Goal: Task Accomplishment & Management: Complete application form

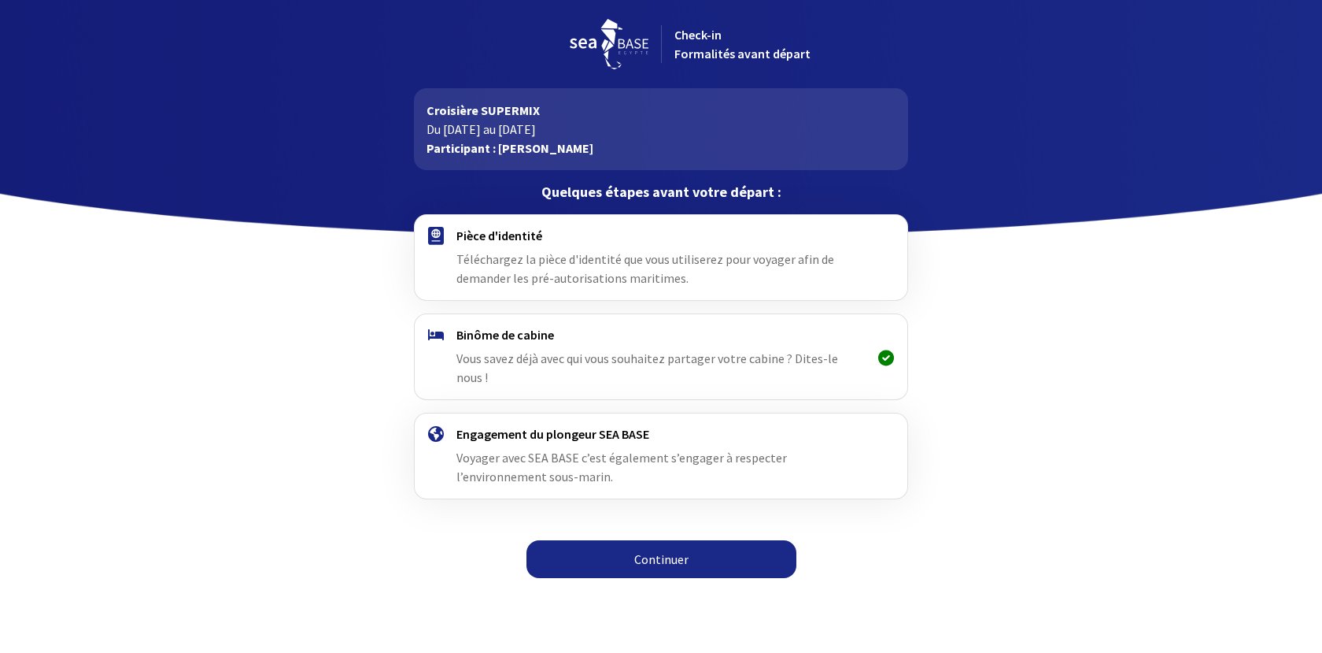
click at [659, 545] on link "Continuer" at bounding box center [662, 559] width 270 height 38
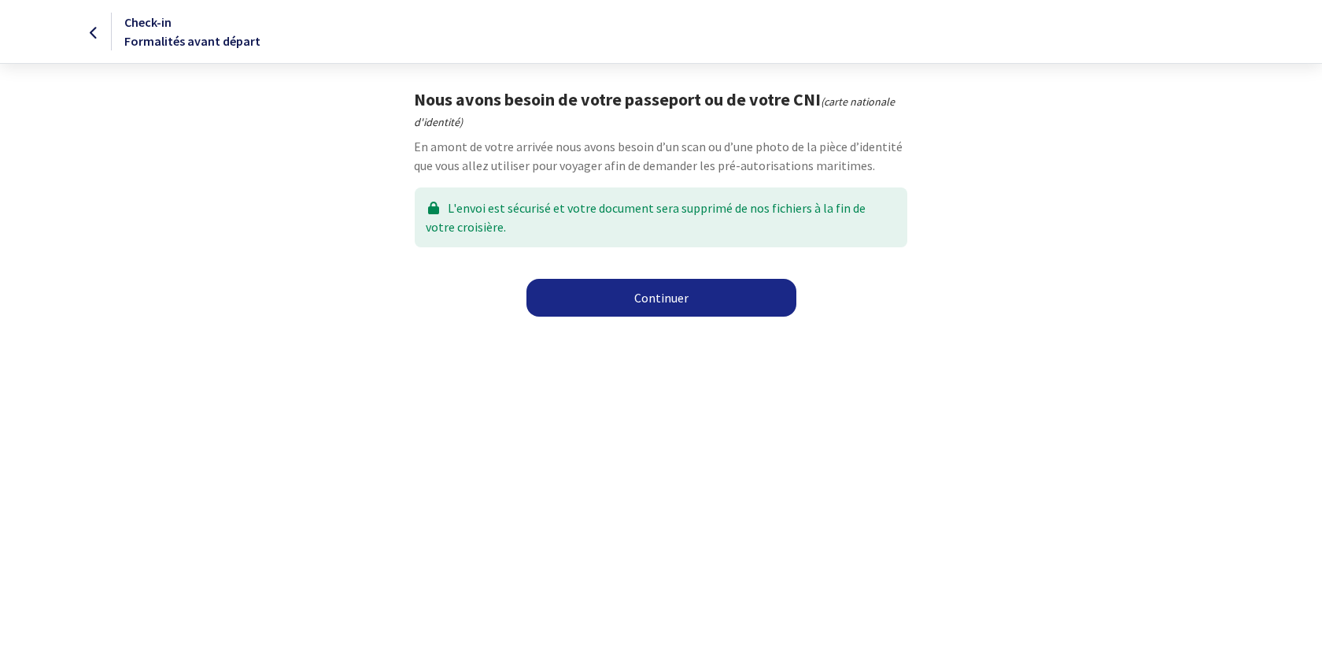
click at [626, 298] on link "Continuer" at bounding box center [662, 298] width 270 height 38
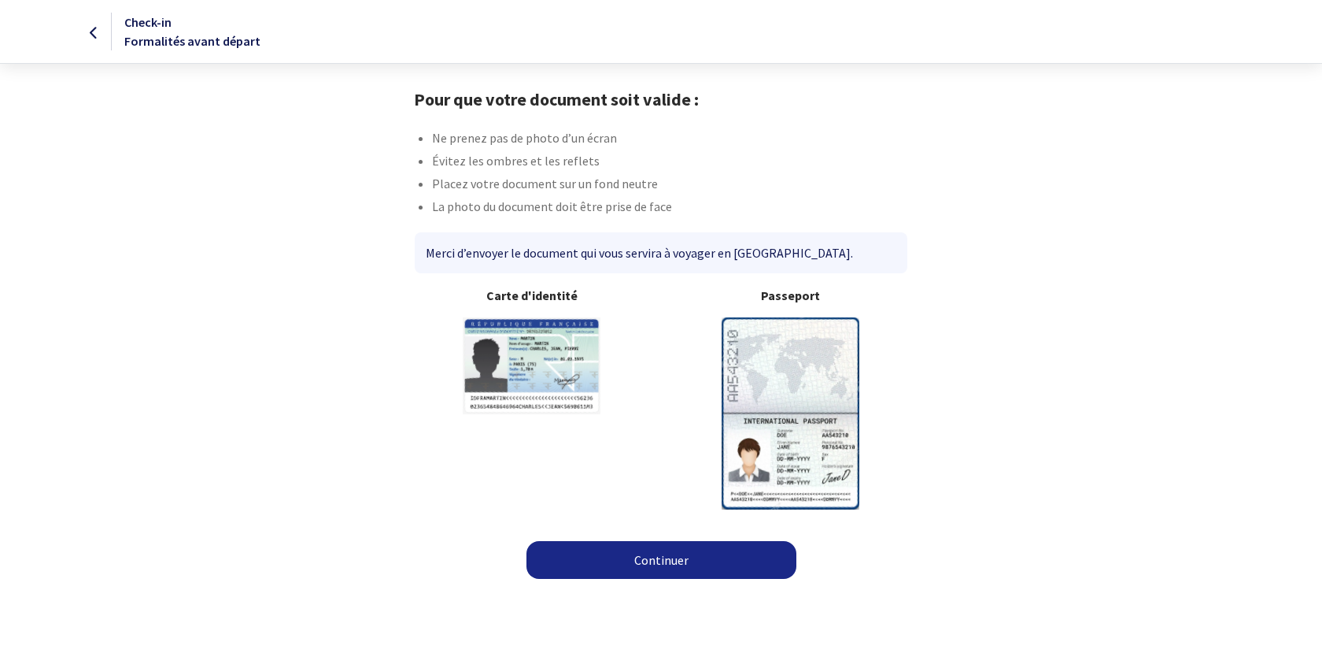
click at [808, 412] on img at bounding box center [791, 412] width 138 height 191
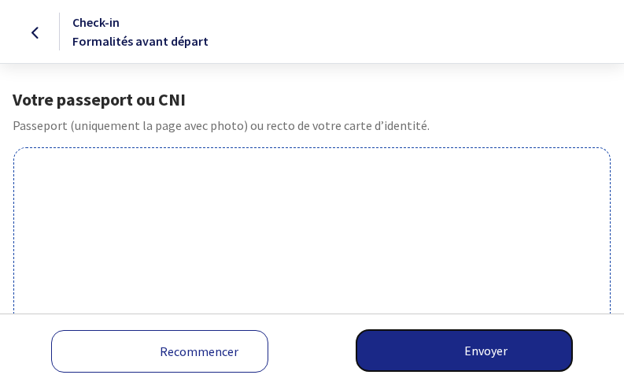
click at [497, 350] on button "Envoyer" at bounding box center [465, 350] width 216 height 41
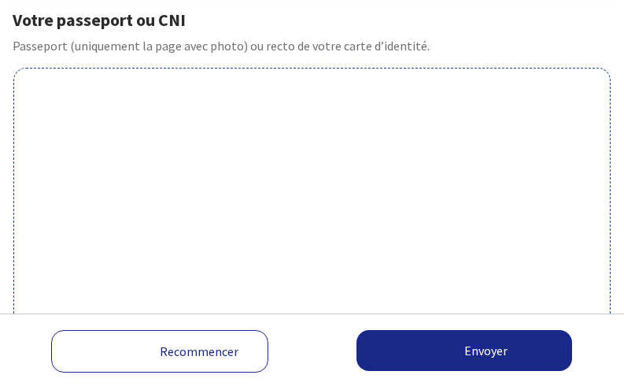
scroll to position [1, 0]
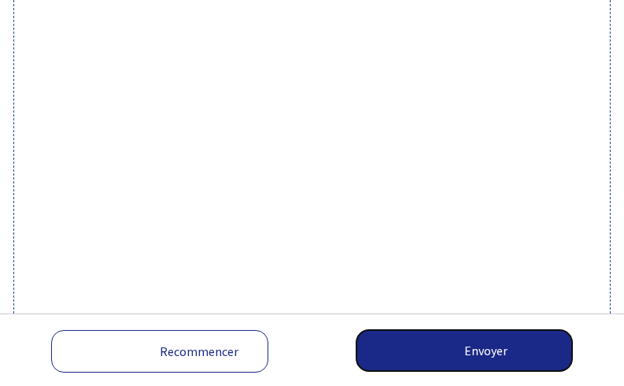
click at [497, 350] on button "Envoyer" at bounding box center [465, 350] width 216 height 41
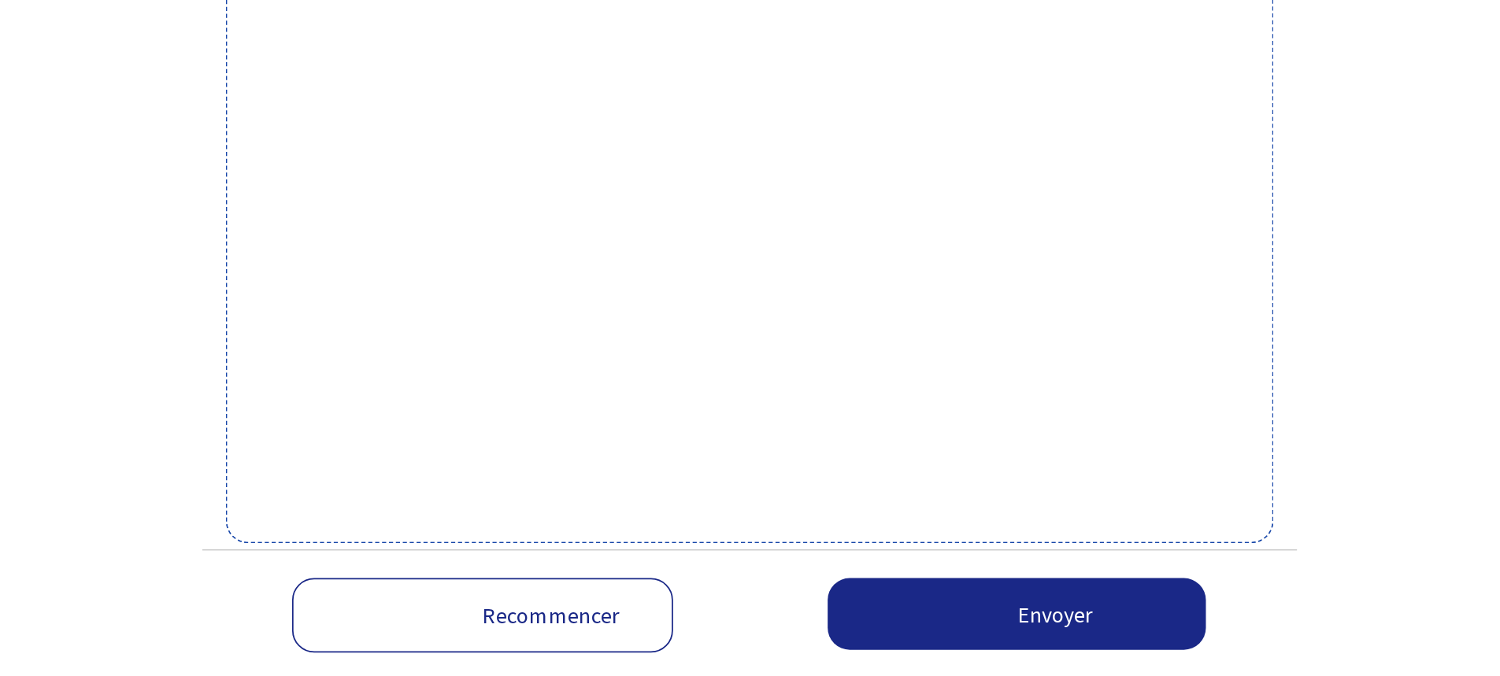
scroll to position [386, 0]
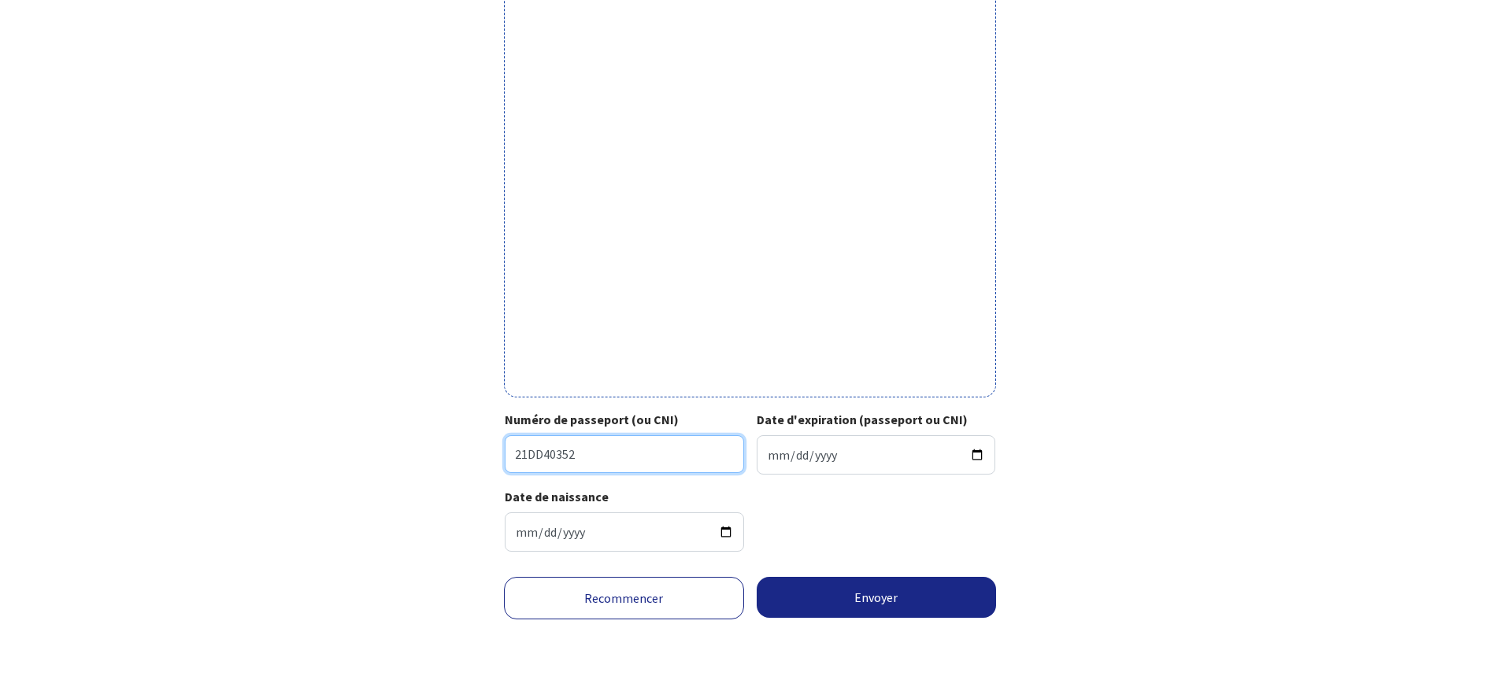
type input "21DD40352"
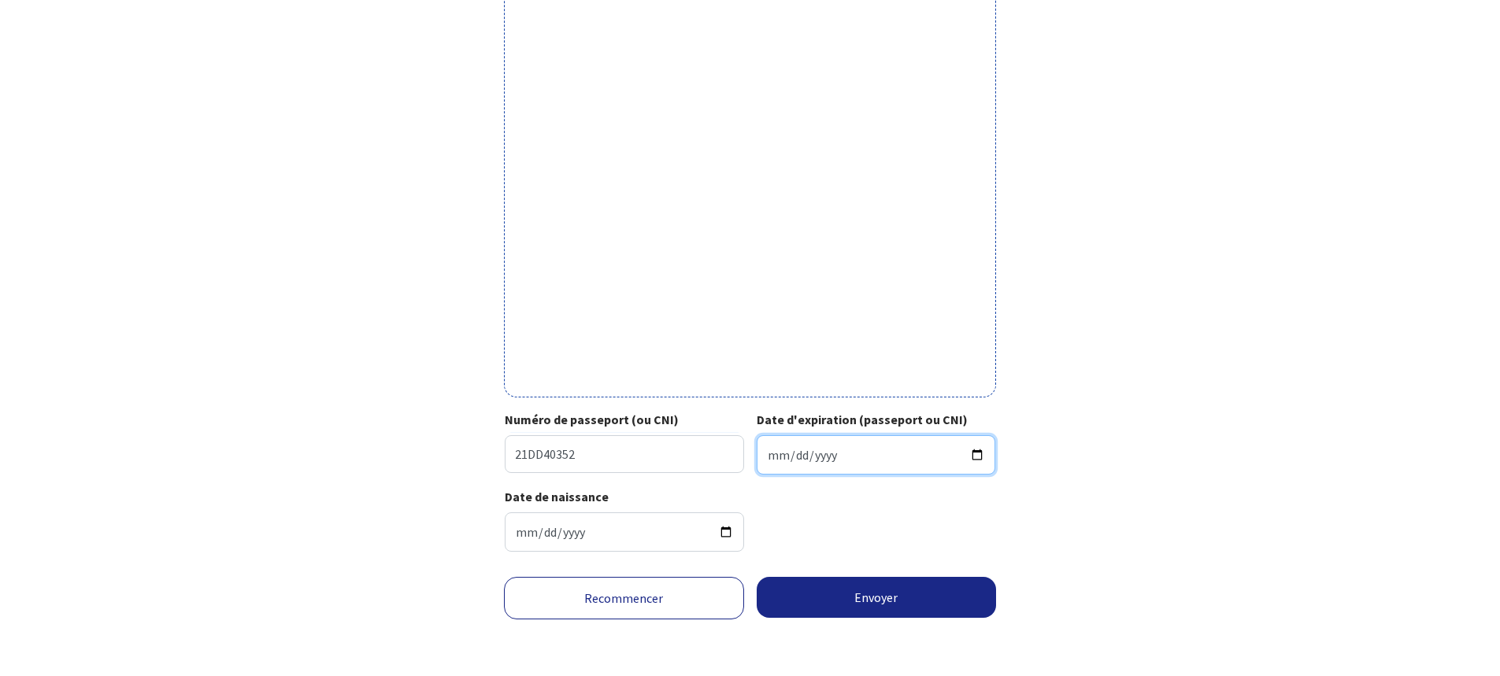
click at [623, 385] on input "Date d'expiration (passeport ou CNI)" at bounding box center [875, 454] width 239 height 39
type input "2031-10-11"
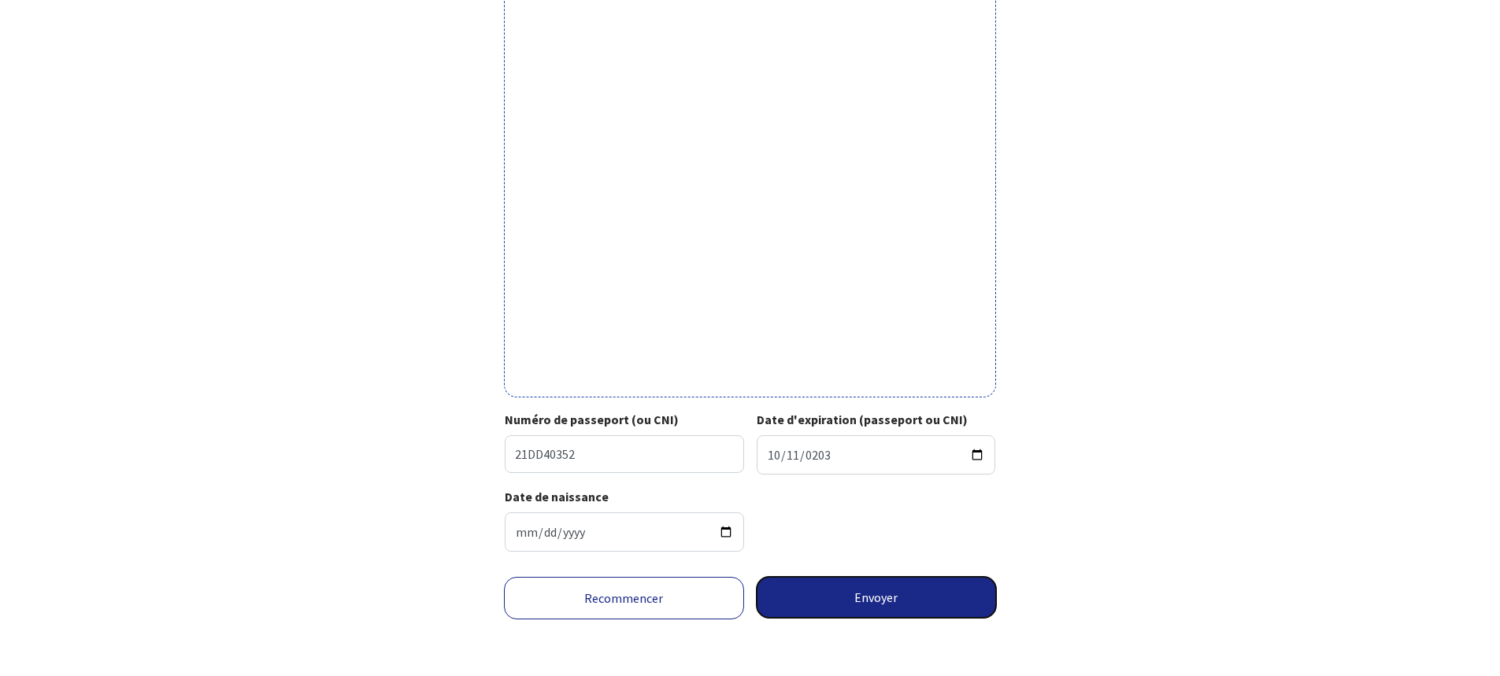
click at [623, 385] on button "Envoyer" at bounding box center [876, 597] width 240 height 41
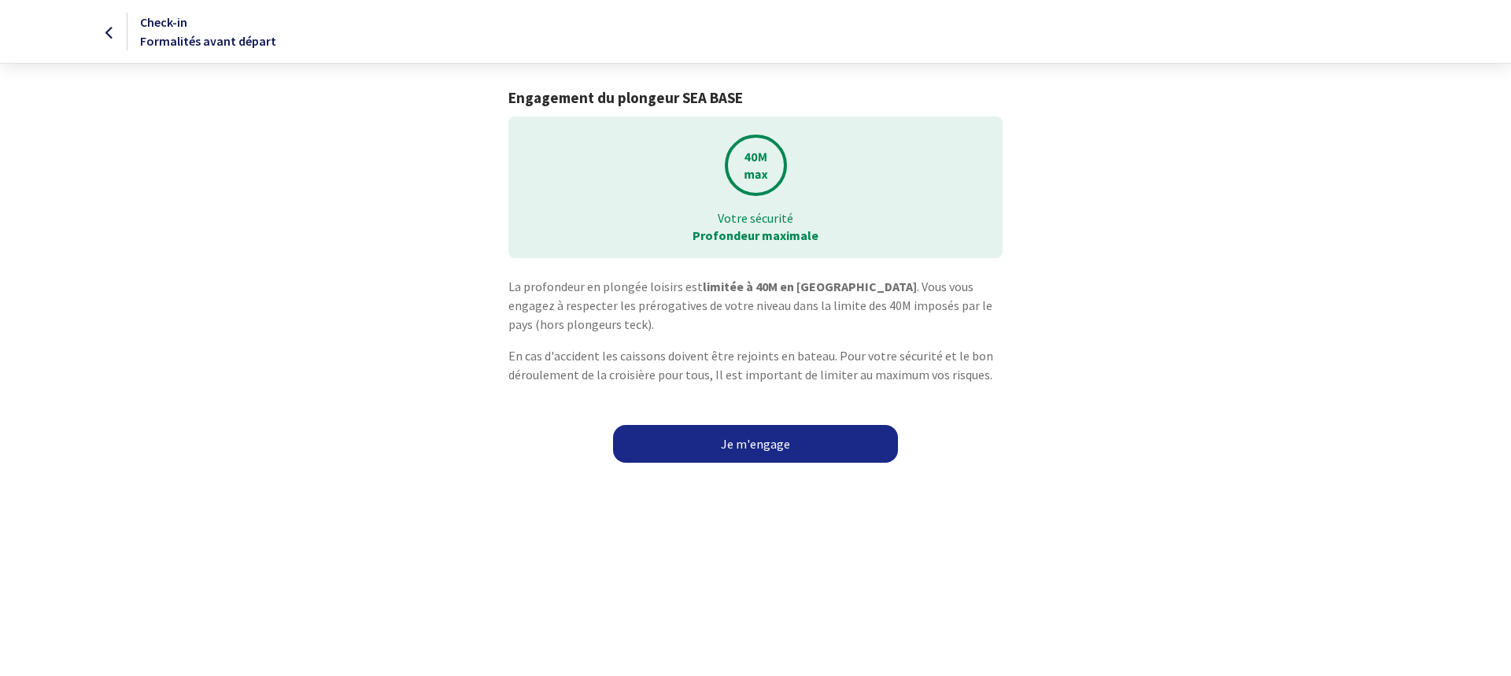
click at [757, 449] on link "Je m'engage" at bounding box center [755, 444] width 285 height 38
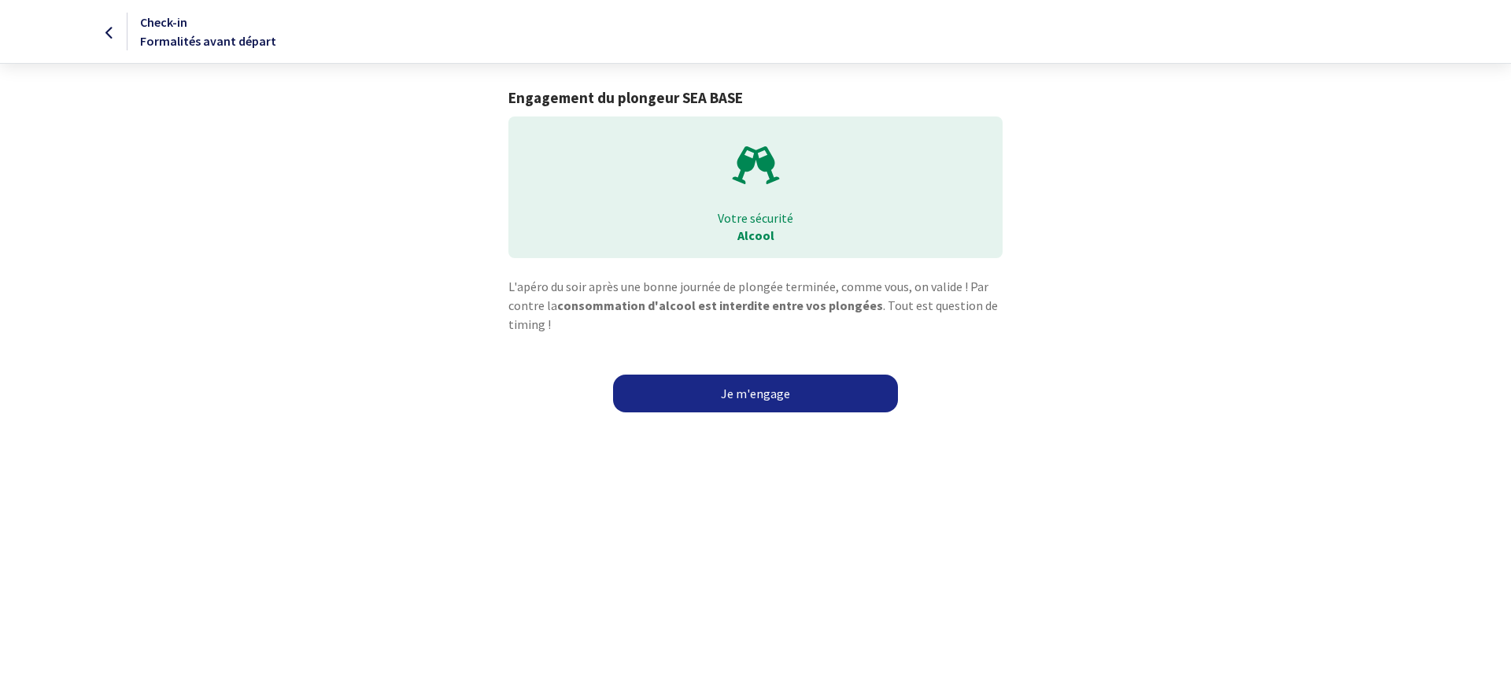
click at [759, 397] on link "Je m'engage" at bounding box center [755, 394] width 285 height 38
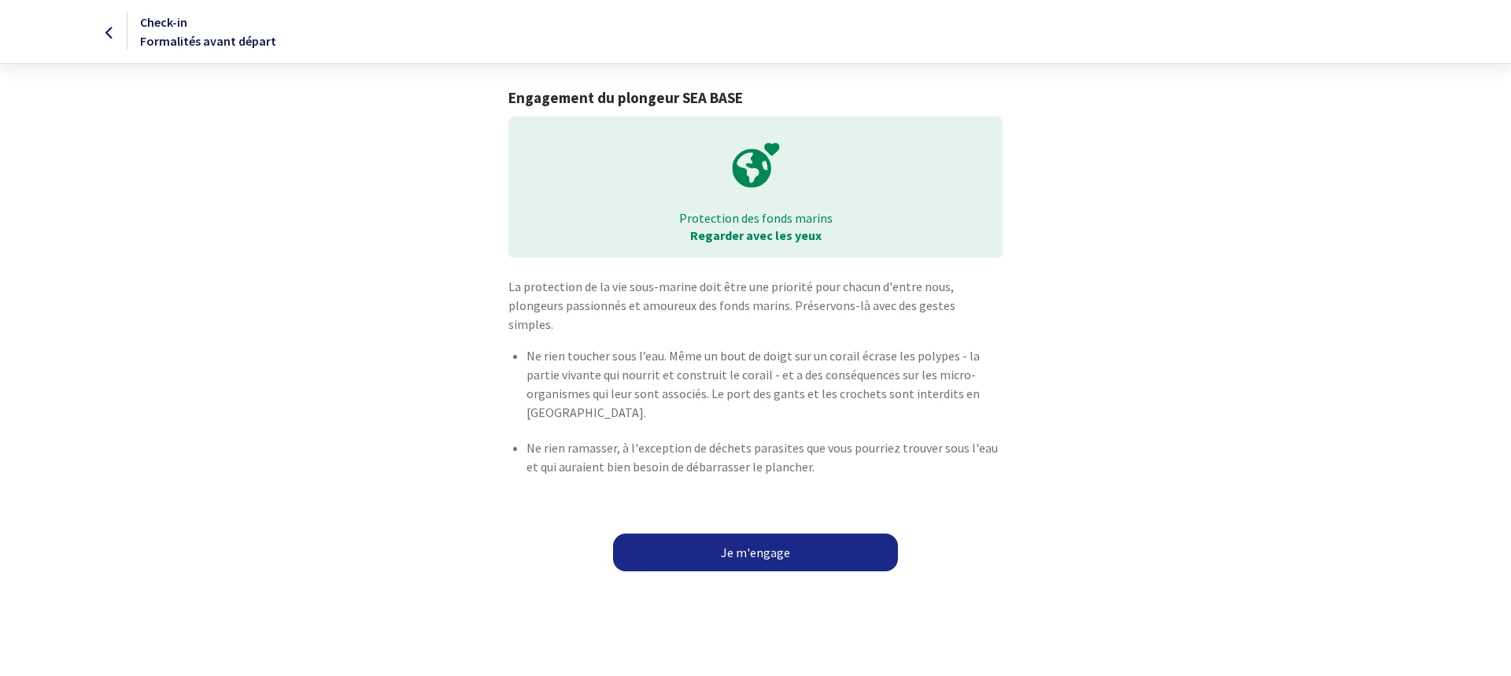
click at [746, 534] on link "Je m'engage" at bounding box center [755, 553] width 285 height 38
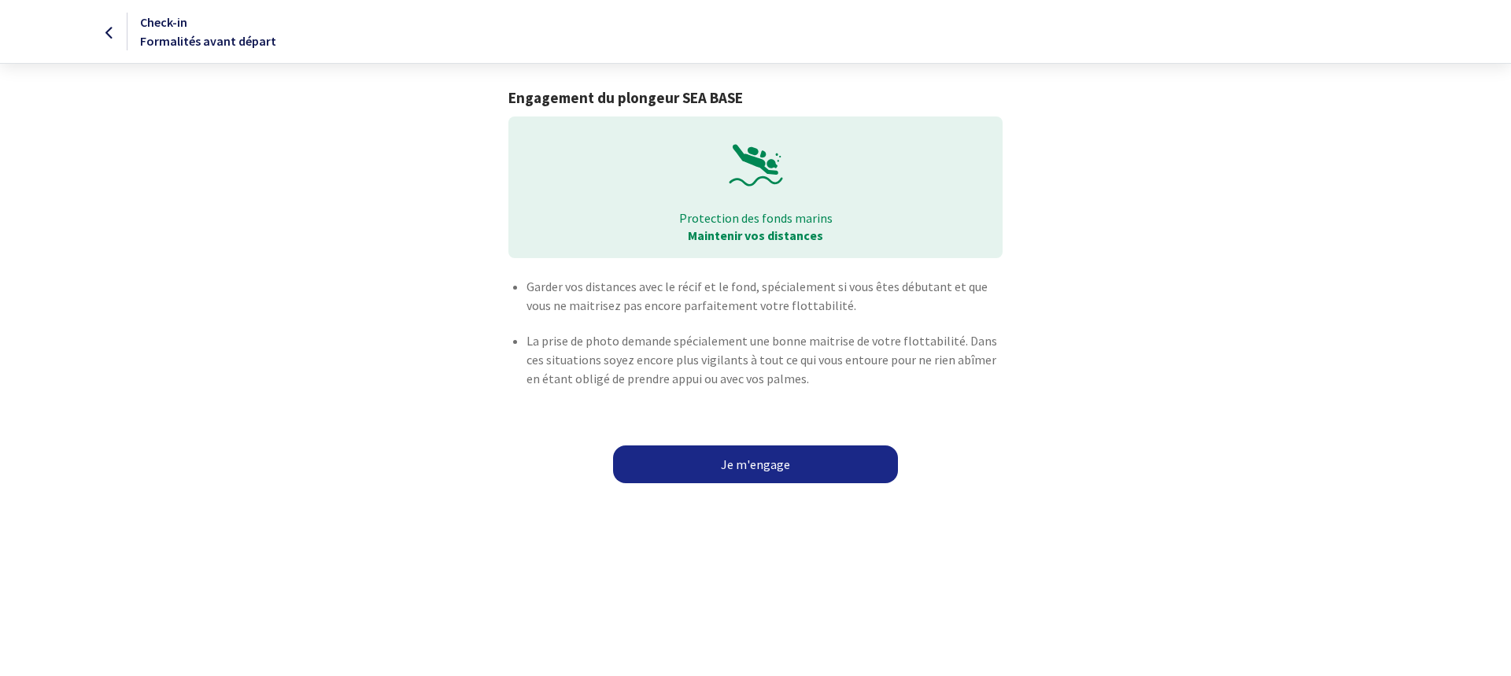
click at [746, 468] on link "Je m'engage" at bounding box center [755, 465] width 285 height 38
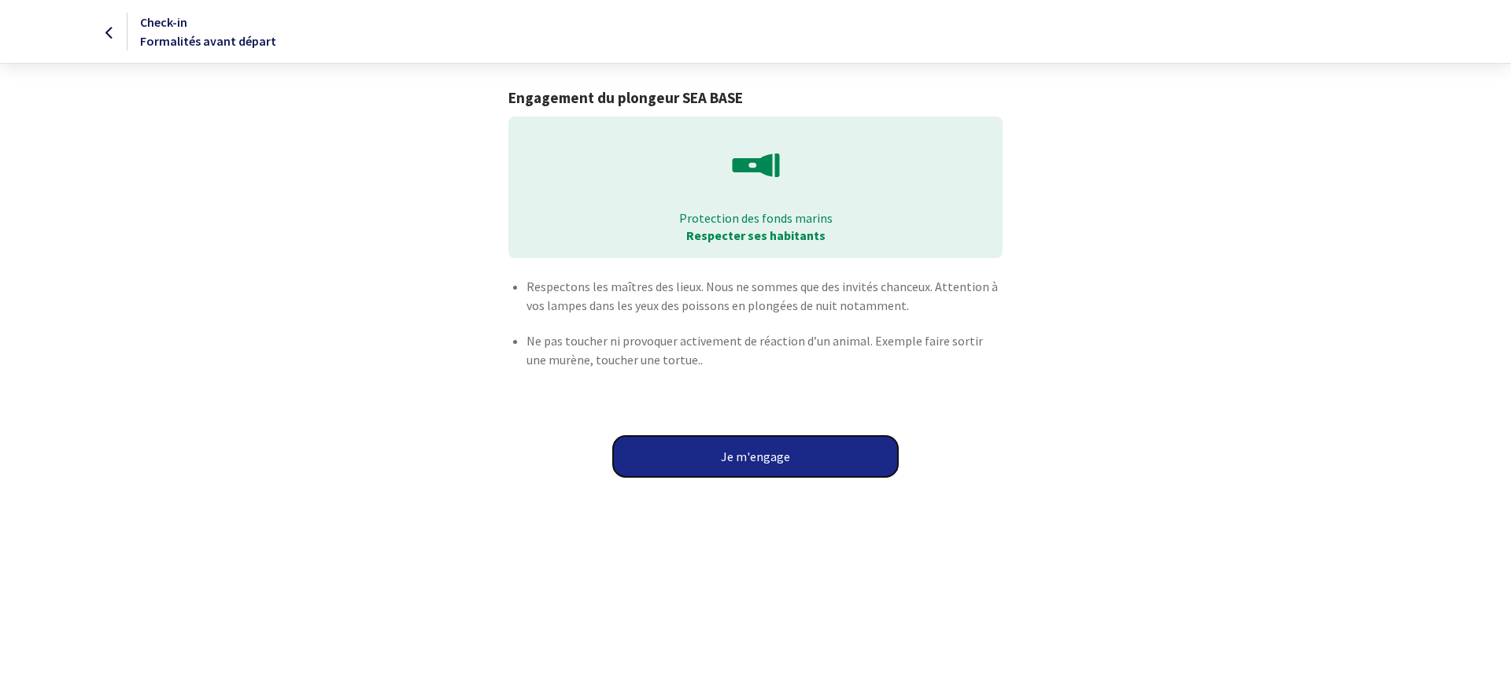
click at [758, 457] on button "Je m'engage" at bounding box center [755, 456] width 285 height 41
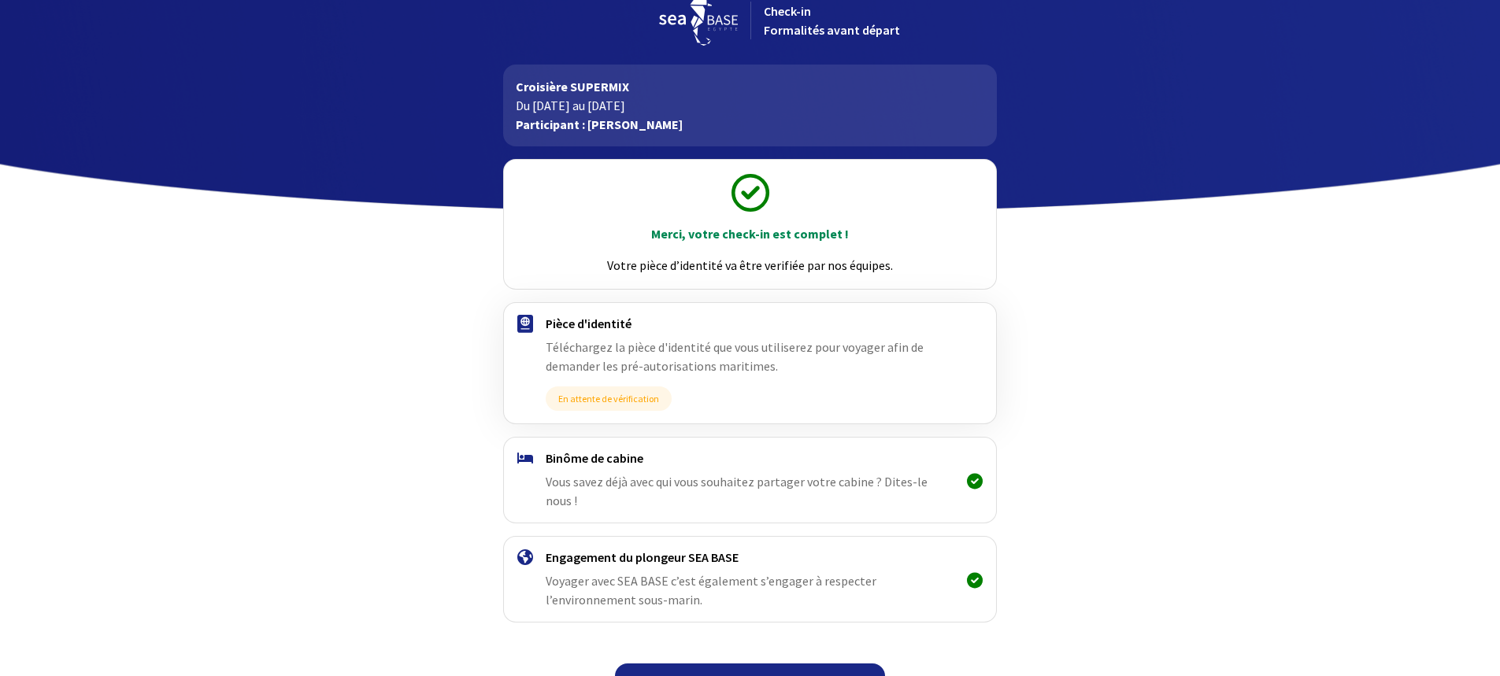
scroll to position [39, 0]
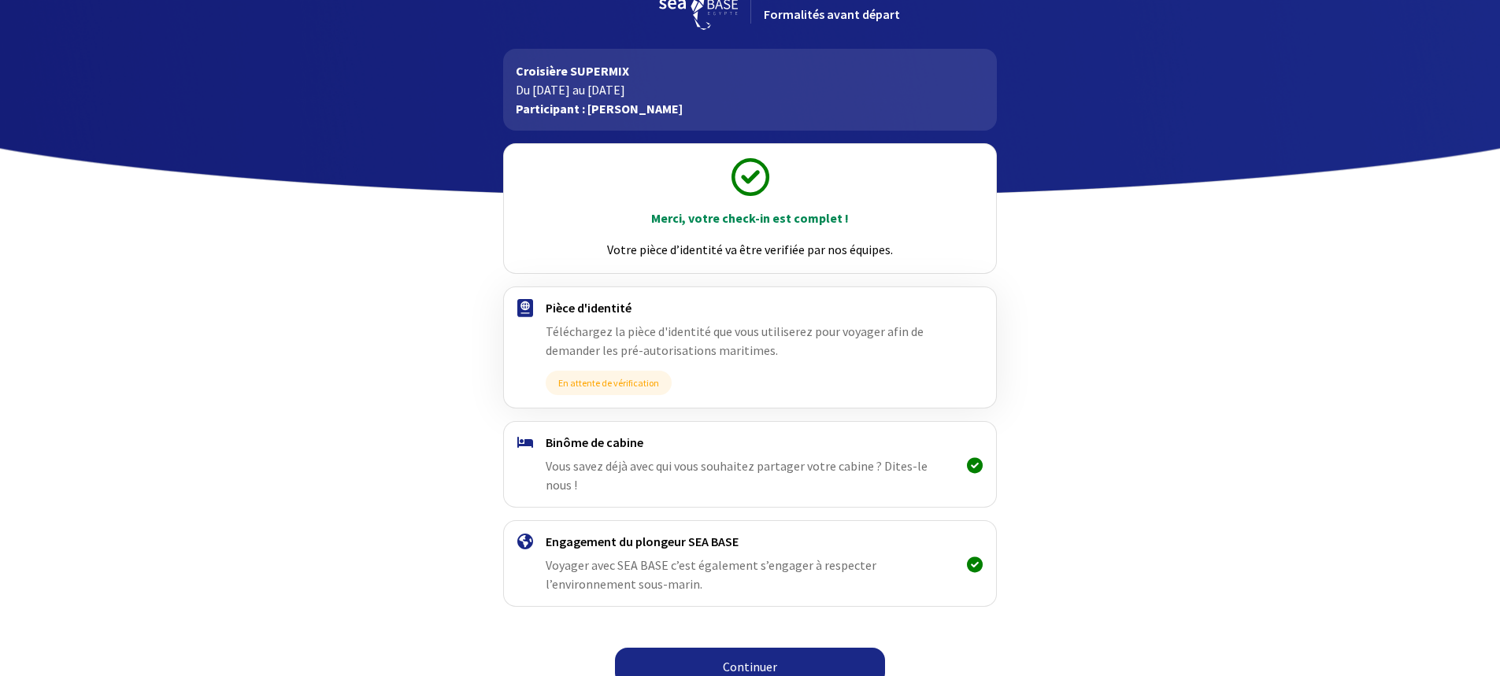
click at [755, 653] on link "Continuer" at bounding box center [750, 667] width 270 height 38
click at [758, 650] on link "Continuer" at bounding box center [750, 667] width 270 height 38
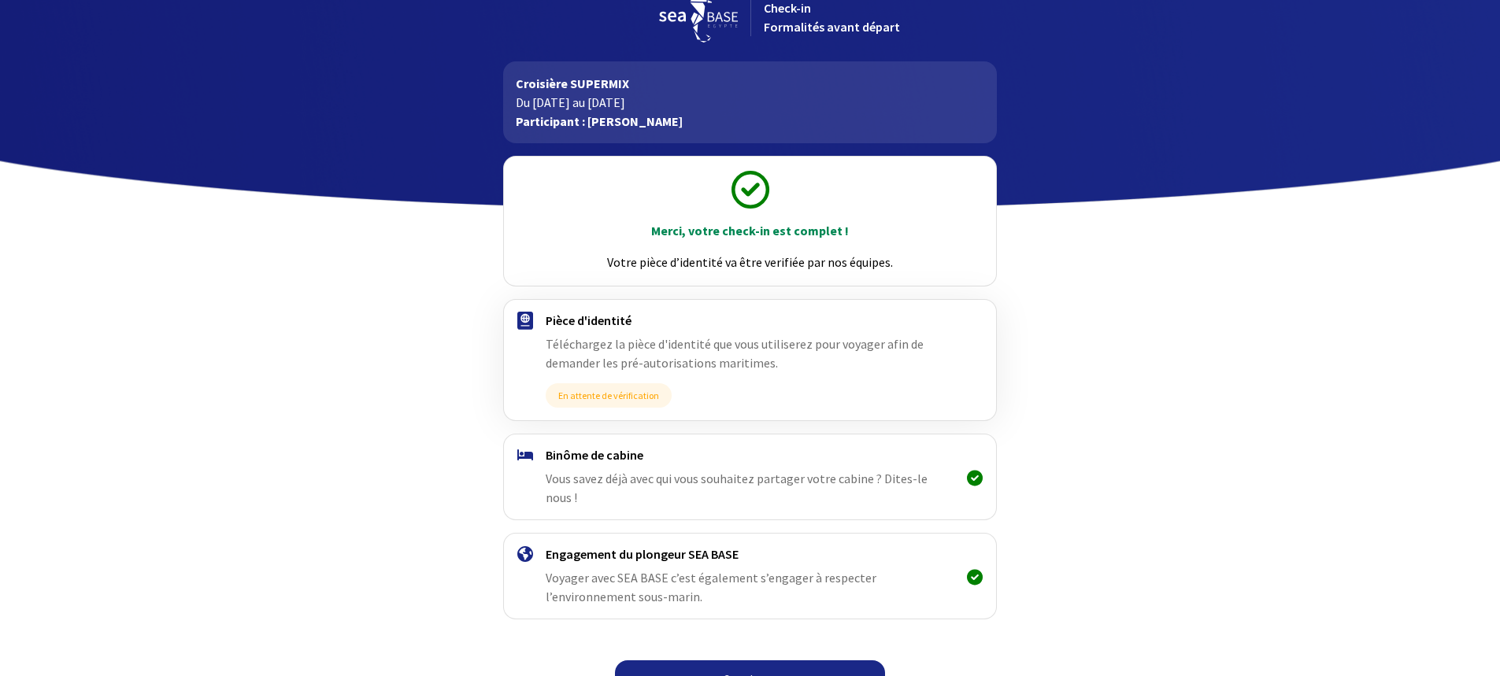
scroll to position [39, 0]
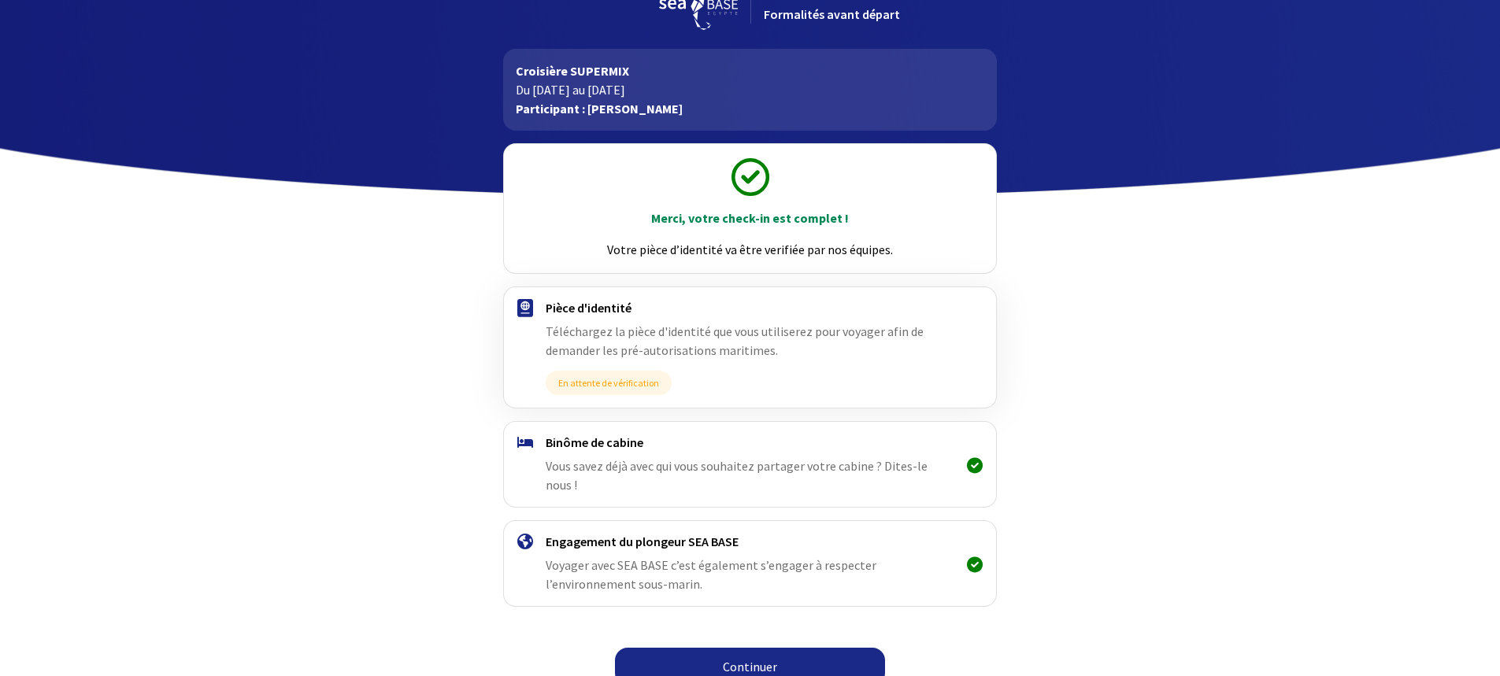
click at [819, 657] on link "Continuer" at bounding box center [750, 667] width 270 height 38
